Goal: Information Seeking & Learning: Learn about a topic

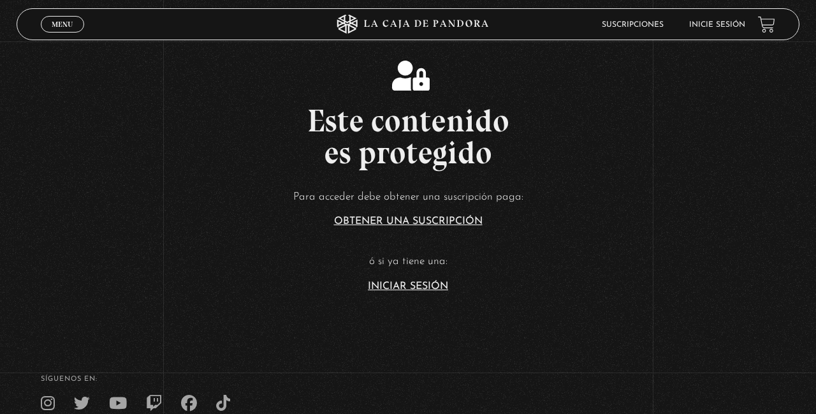
click at [441, 291] on link "Iniciar Sesión" at bounding box center [408, 286] width 80 height 10
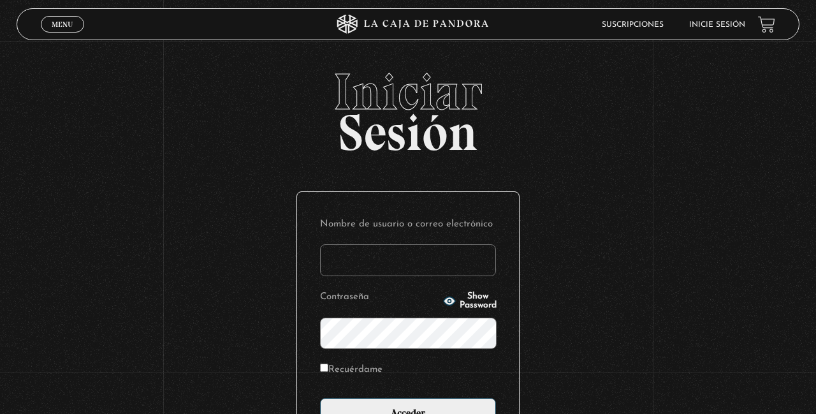
click at [427, 265] on input "Nombre de usuario o correo electrónico" at bounding box center [408, 260] width 176 height 32
type input "YoliG"
click at [320, 398] on input "Acceder" at bounding box center [408, 414] width 176 height 32
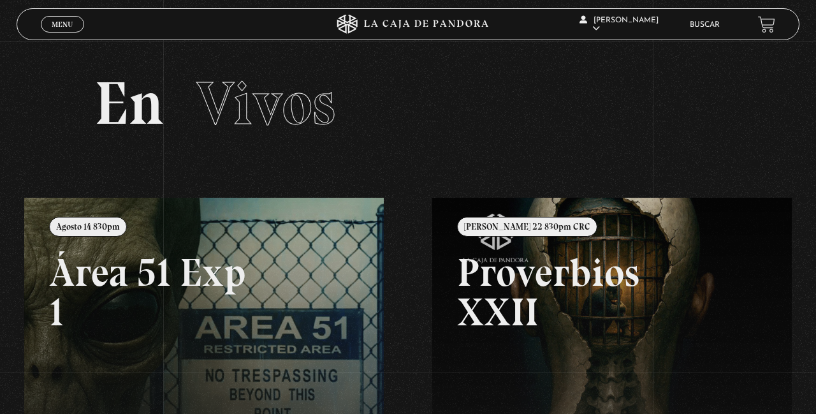
click at [699, 28] on link "Buscar" at bounding box center [705, 25] width 30 height 8
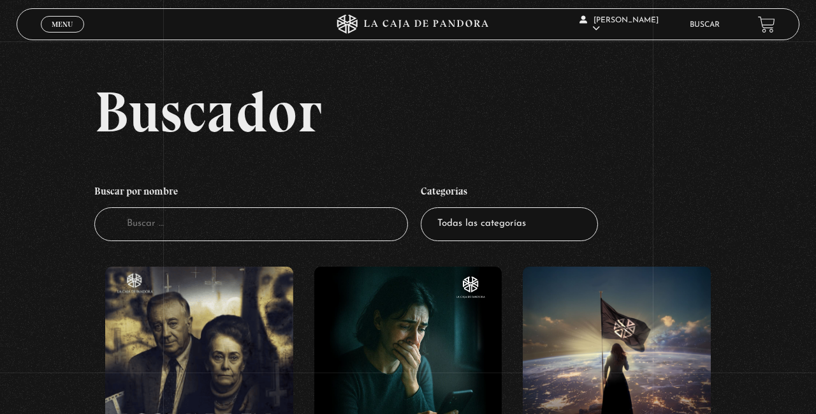
click at [335, 230] on input "Buscador" at bounding box center [251, 224] width 314 height 34
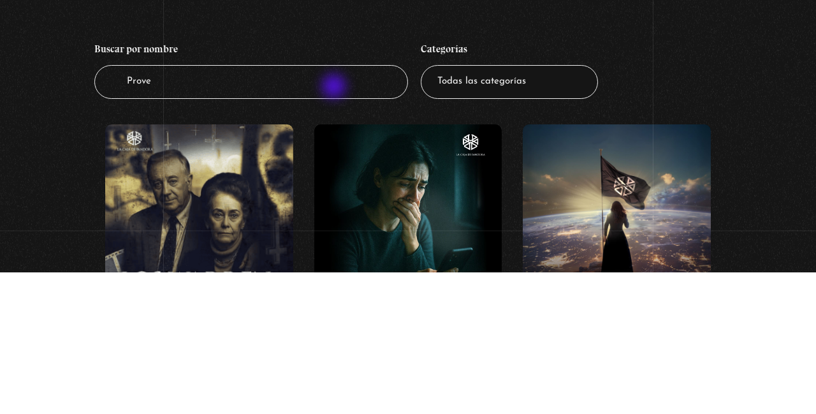
type input "Prove"
click at [516, 241] on select "Todas las categorías 11:11 Humanitario (1) Amo los Lunes (2) Análisis de series…" at bounding box center [509, 224] width 177 height 34
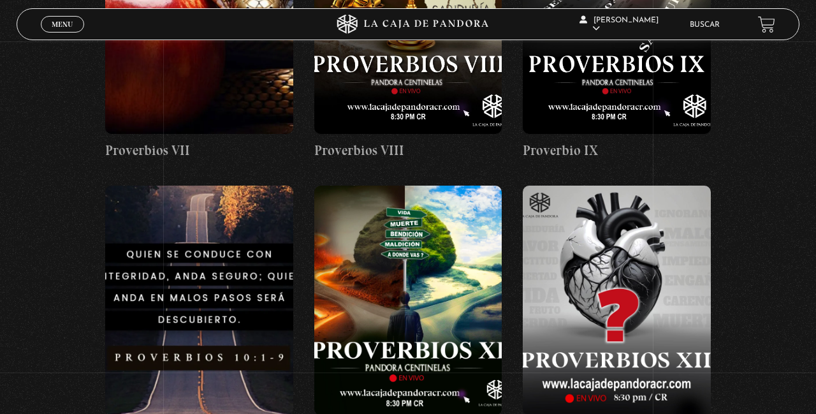
scroll to position [972, 0]
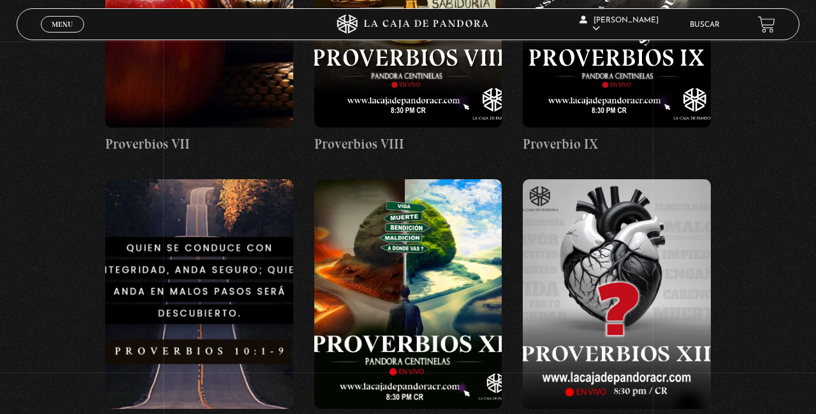
click at [151, 279] on figure at bounding box center [199, 294] width 188 height 230
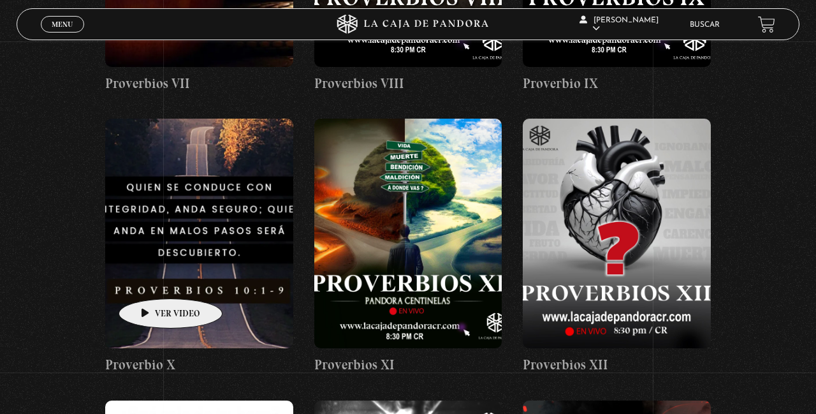
scroll to position [1033, 0]
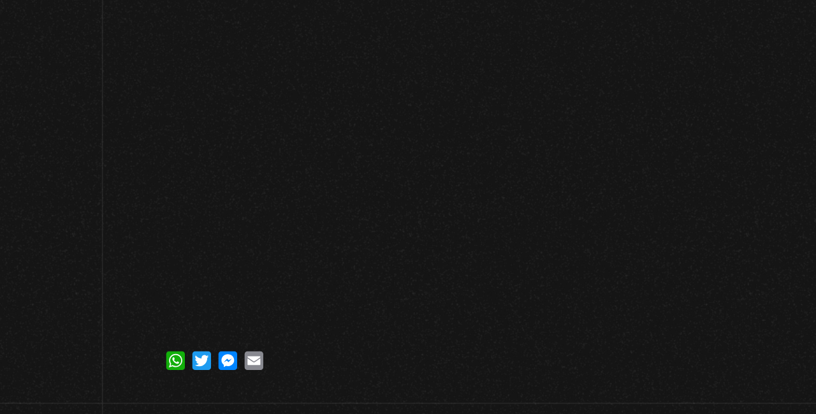
scroll to position [142, 0]
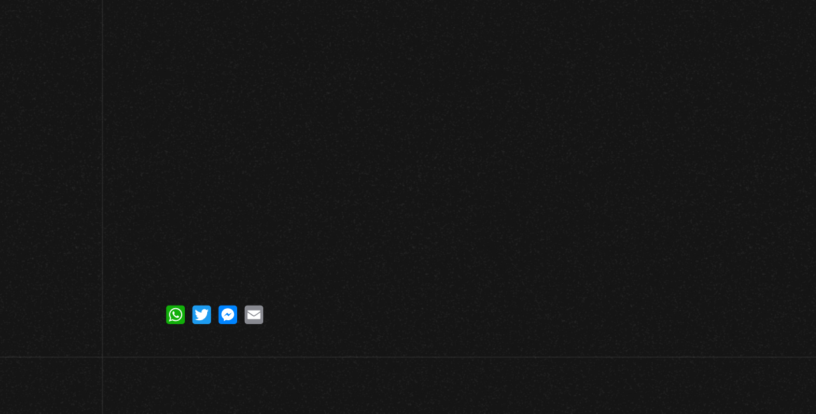
click at [156, 371] on div "Volver [DATE] Proverbio X WhatsApp Twitter Messenger Email" at bounding box center [408, 136] width 816 height 474
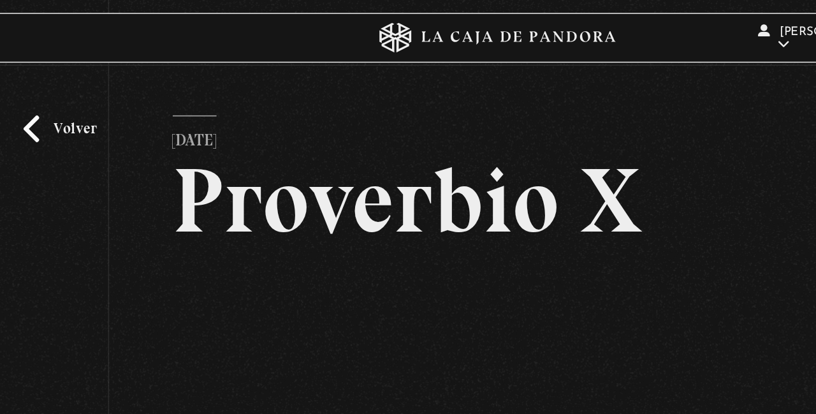
scroll to position [0, 0]
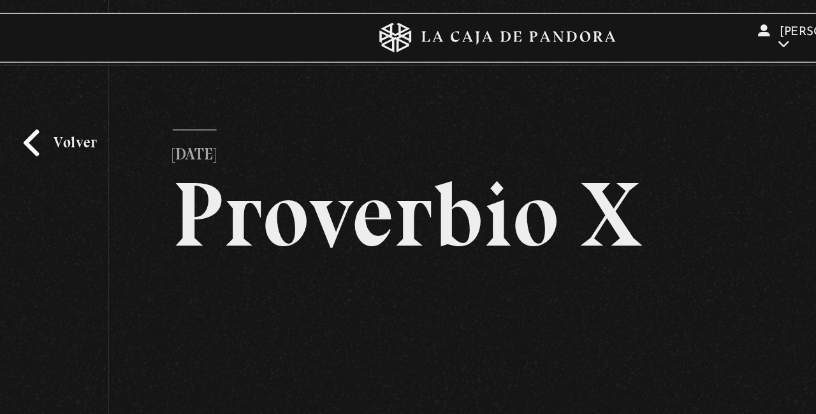
click at [598, 29] on link "En vivos" at bounding box center [618, 40] width 97 height 33
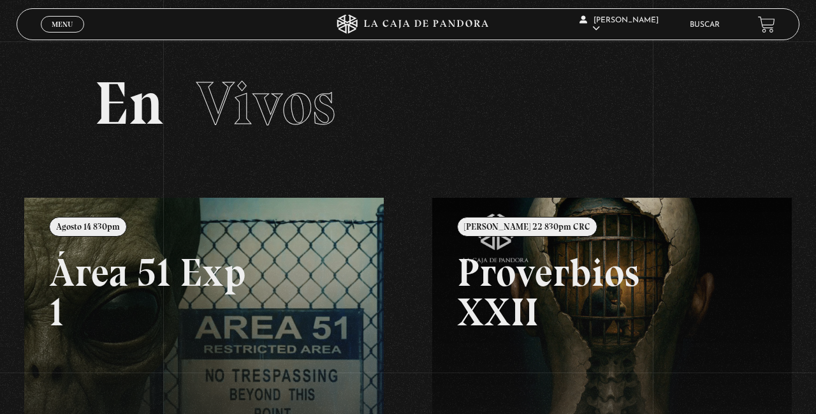
click at [649, 20] on span "[PERSON_NAME]" at bounding box center [619, 25] width 79 height 16
click at [607, 185] on link "Salir" at bounding box center [618, 171] width 97 height 33
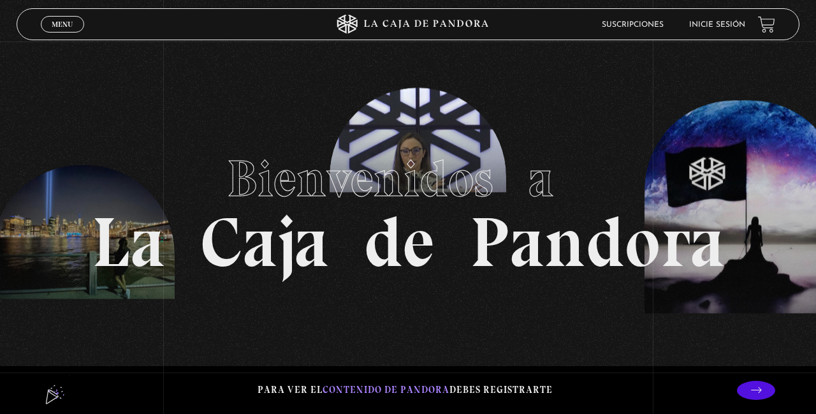
click at [719, 24] on link "Inicie sesión" at bounding box center [717, 25] width 56 height 8
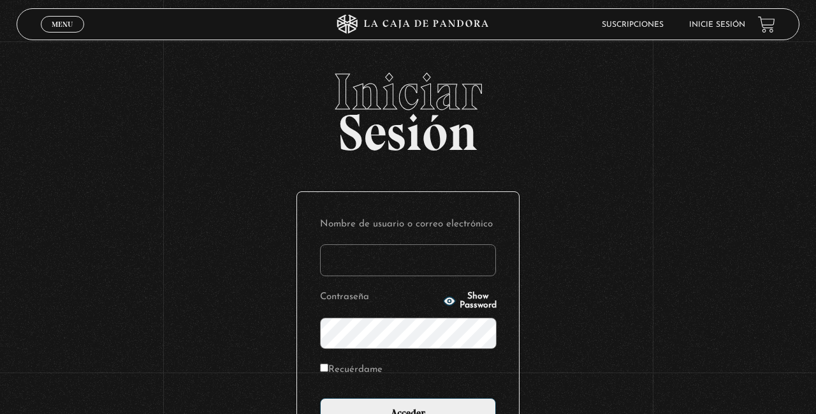
click at [327, 372] on input "Recuérdame" at bounding box center [324, 368] width 8 height 8
checkbox input "true"
click at [413, 264] on input "Nombre de usuario o correo electrónico" at bounding box center [408, 260] width 176 height 32
type input "YoliG"
click at [320, 398] on input "Acceder" at bounding box center [408, 414] width 176 height 32
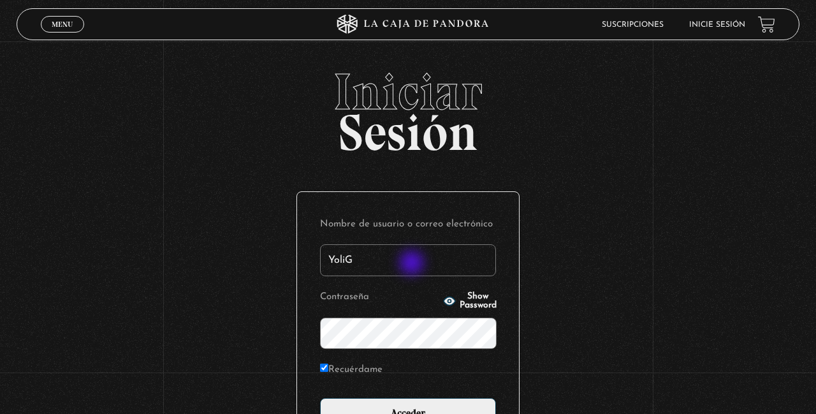
click at [334, 370] on label "Recuérdame" at bounding box center [351, 370] width 62 height 20
click at [328, 370] on input "Recuérdame" at bounding box center [324, 368] width 8 height 8
click at [325, 372] on input "Recuérdame" at bounding box center [324, 368] width 8 height 8
checkbox input "true"
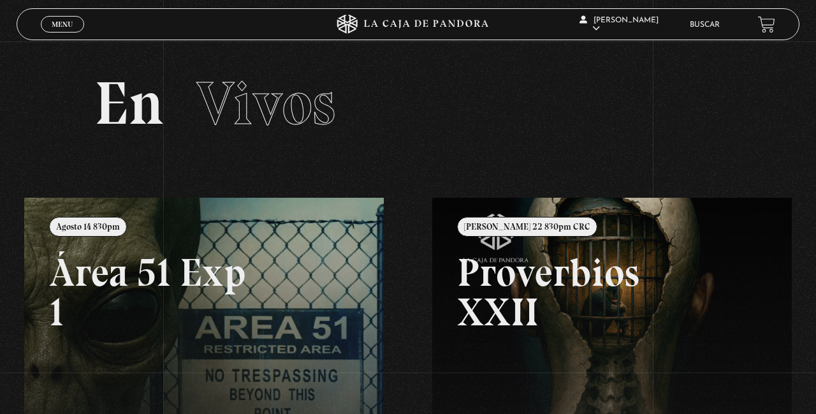
click at [607, 34] on link "En vivos" at bounding box center [618, 40] width 97 height 33
click at [610, 26] on link "En vivos" at bounding box center [618, 40] width 97 height 33
click at [617, 184] on link "Salir" at bounding box center [618, 171] width 97 height 33
click at [610, 182] on link "Salir" at bounding box center [618, 171] width 97 height 33
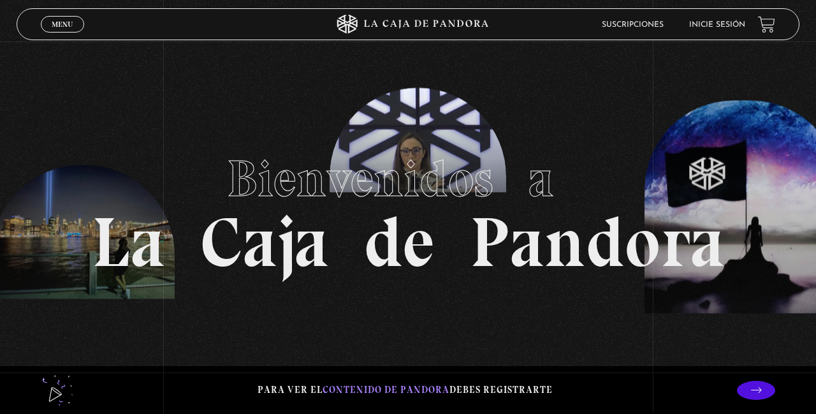
click at [731, 26] on link "Inicie sesión" at bounding box center [717, 25] width 56 height 8
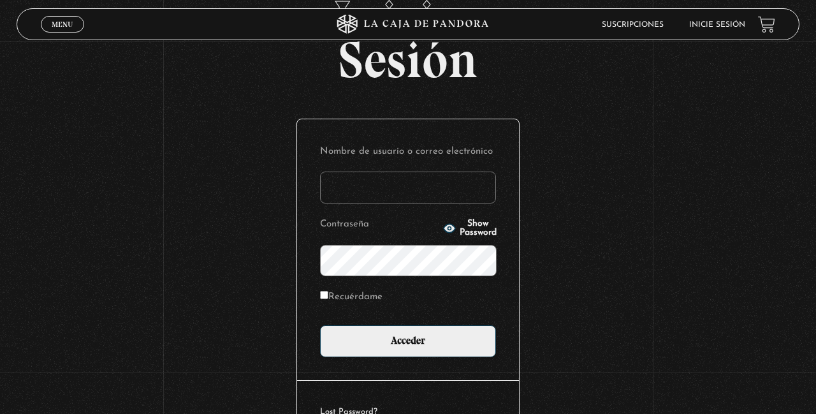
scroll to position [93, 0]
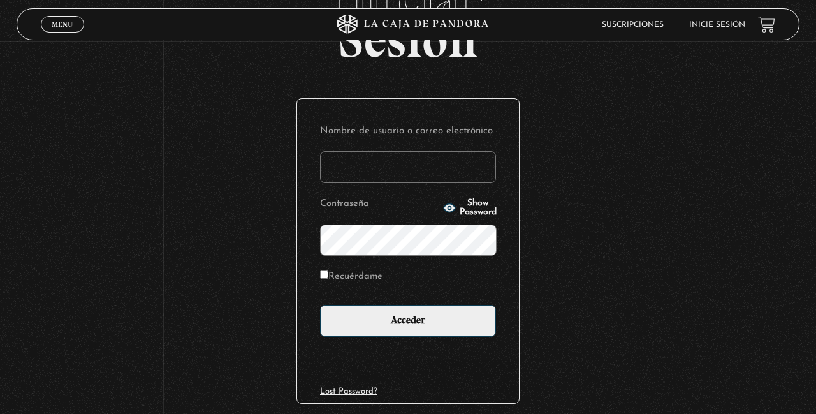
click at [392, 180] on input "Nombre de usuario o correo electrónico" at bounding box center [408, 167] width 176 height 32
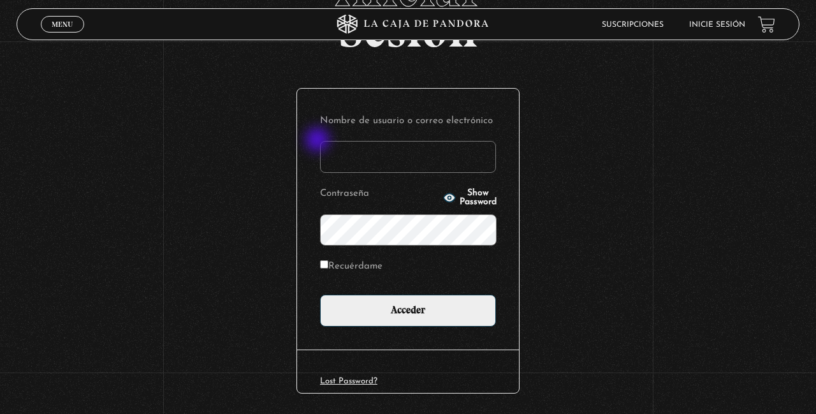
scroll to position [149, 0]
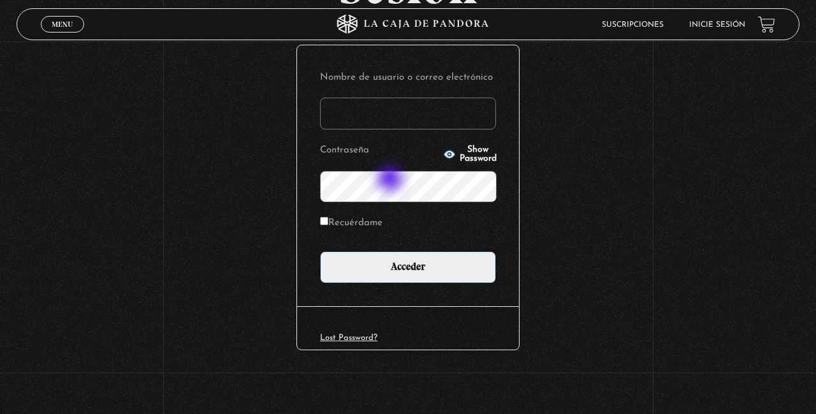
type input "YoliG"
click at [320, 251] on input "Acceder" at bounding box center [408, 267] width 176 height 32
click at [343, 231] on label "Recuérdame" at bounding box center [351, 224] width 62 height 20
click at [328, 225] on input "Recuérdame" at bounding box center [324, 221] width 8 height 8
checkbox input "true"
